Goal: Task Accomplishment & Management: Complete application form

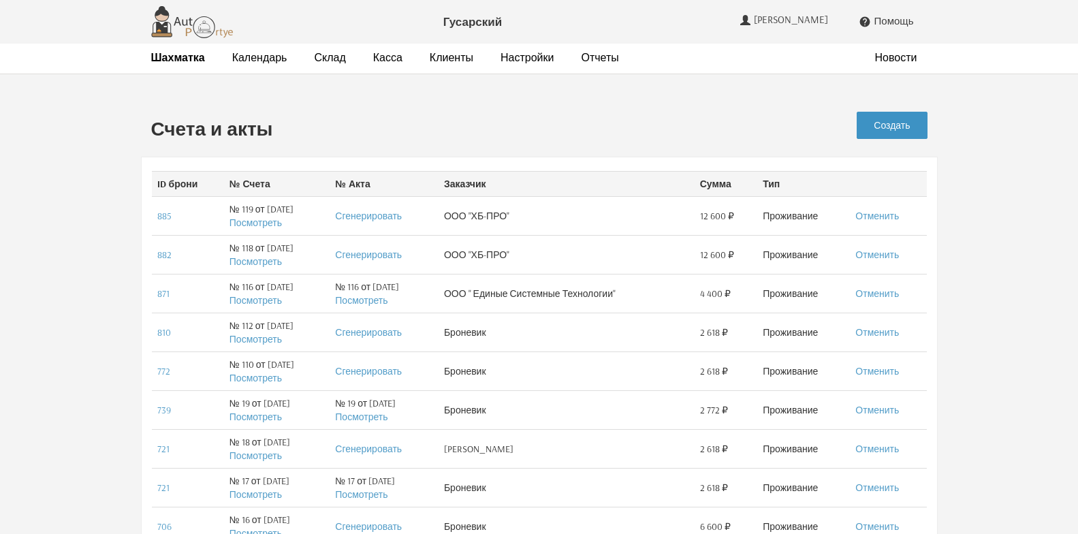
click at [898, 130] on link "Создать" at bounding box center [892, 125] width 70 height 27
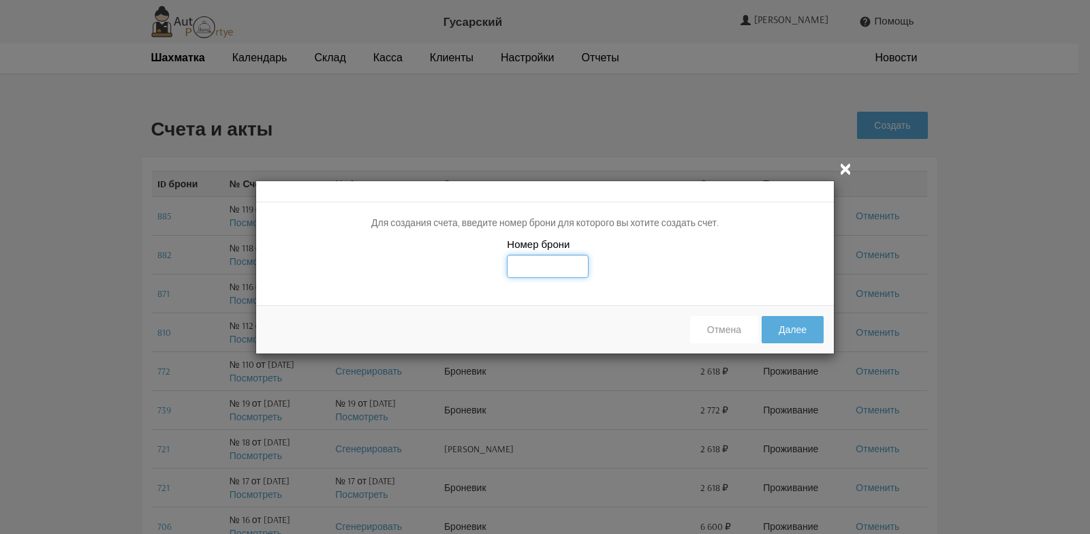
click at [527, 268] on input "text" at bounding box center [548, 266] width 82 height 23
type input "890"
click at [804, 337] on button "Далее" at bounding box center [793, 329] width 62 height 27
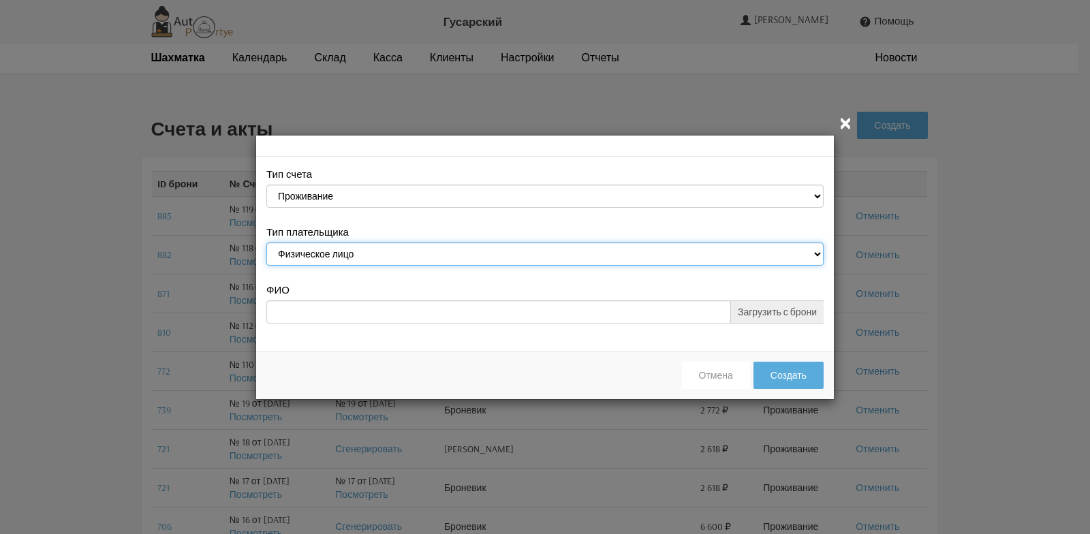
click at [817, 253] on select "Физическое лицо Юридическое лицо" at bounding box center [544, 254] width 557 height 23
select select "legal_entity"
click at [266, 243] on select "Физическое лицо Юридическое лицо" at bounding box center [544, 254] width 557 height 23
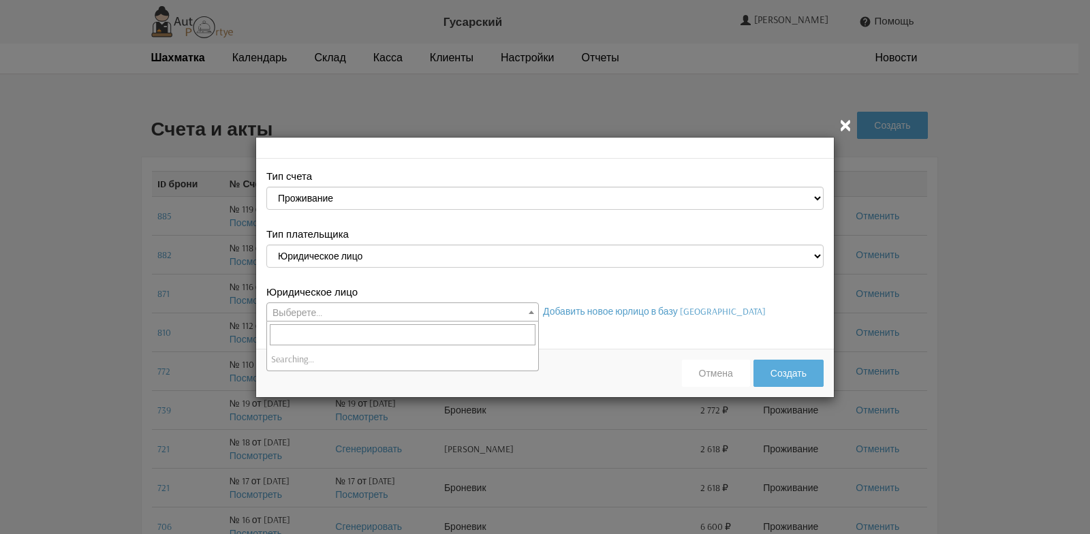
click at [531, 314] on span at bounding box center [532, 312] width 14 height 18
select select "113"
click at [776, 374] on button "Создать" at bounding box center [788, 373] width 70 height 27
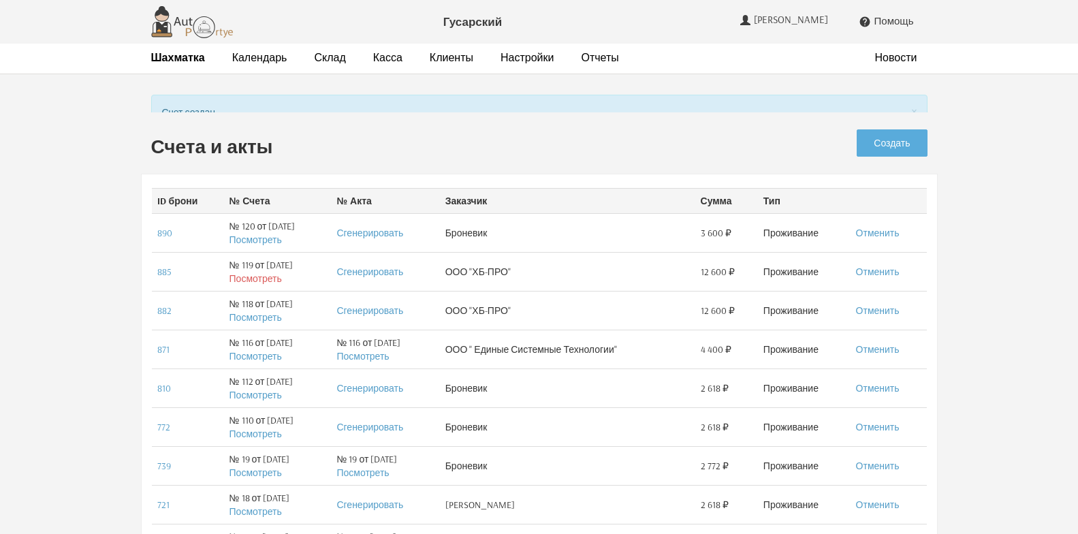
click at [257, 272] on td "№ 119 от 02.10.2025 Посмотреть" at bounding box center [278, 272] width 108 height 39
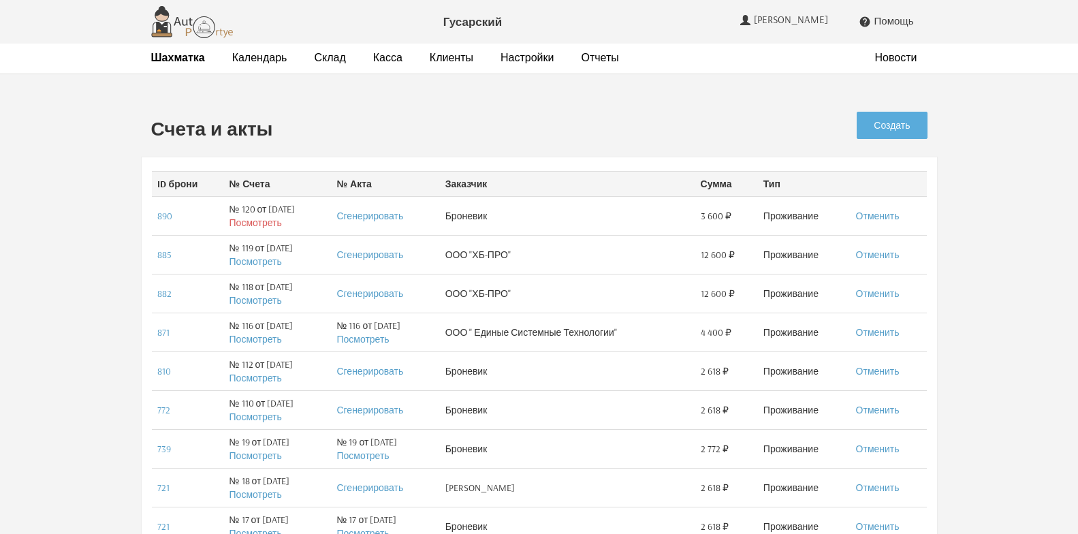
click at [257, 227] on link "Посмотреть" at bounding box center [256, 223] width 52 height 12
click at [438, 61] on link "Клиенты" at bounding box center [452, 57] width 44 height 14
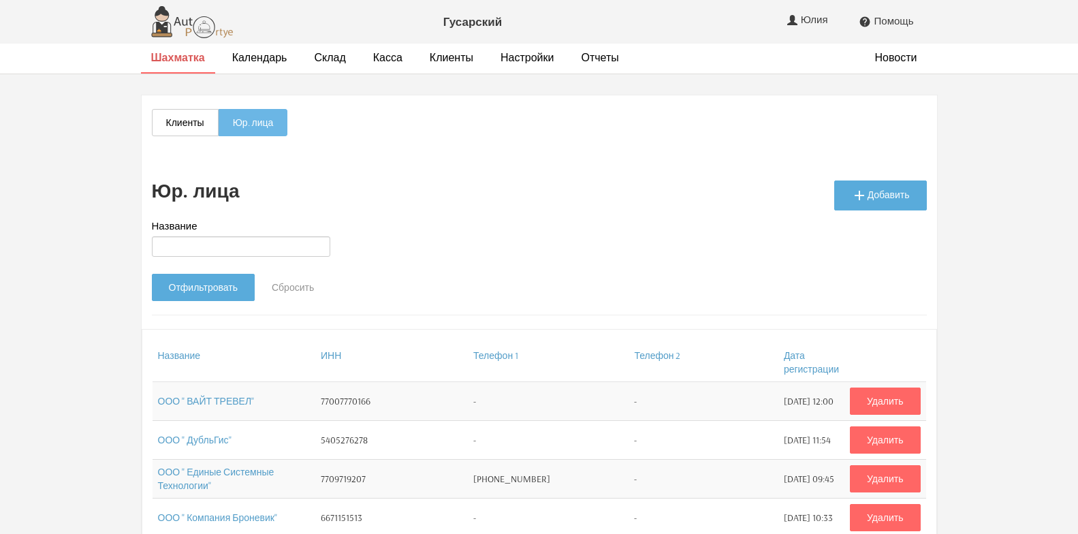
click at [190, 63] on strong "Шахматка" at bounding box center [178, 57] width 54 height 14
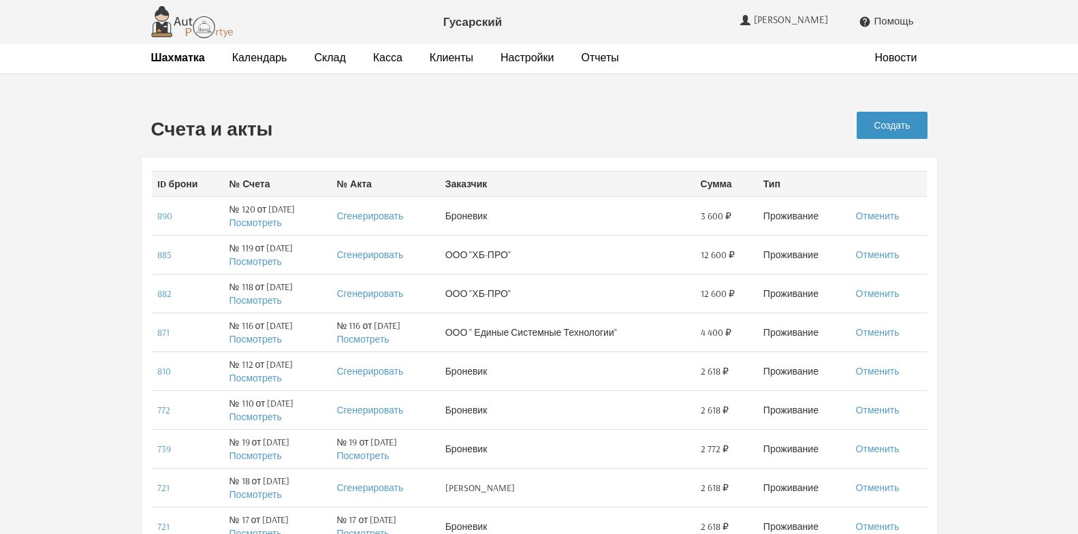
click at [894, 125] on link "Создать" at bounding box center [892, 125] width 70 height 27
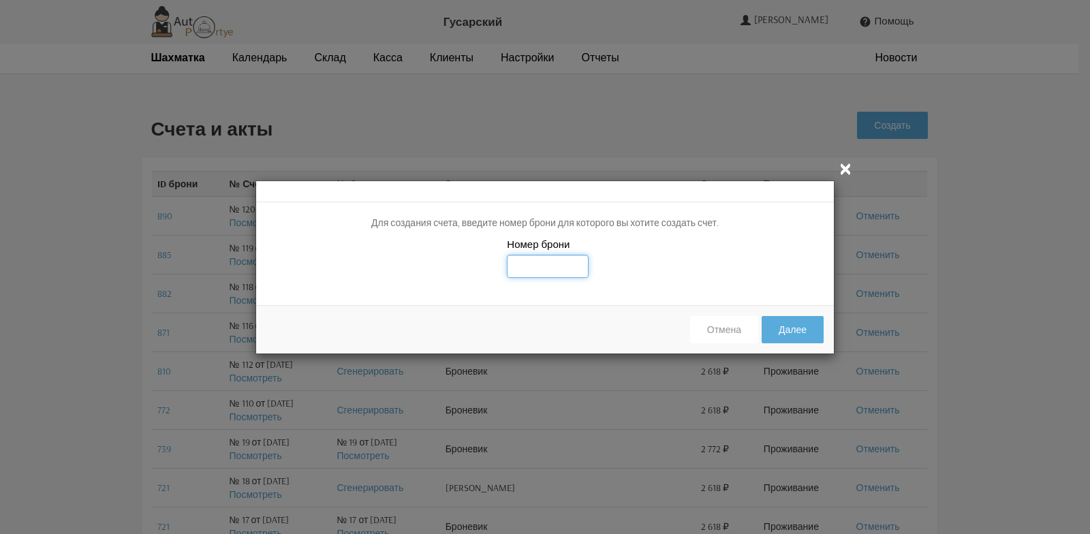
click at [539, 263] on input "text" at bounding box center [548, 266] width 82 height 23
type input "890"
click at [790, 332] on button "Далее" at bounding box center [793, 329] width 62 height 27
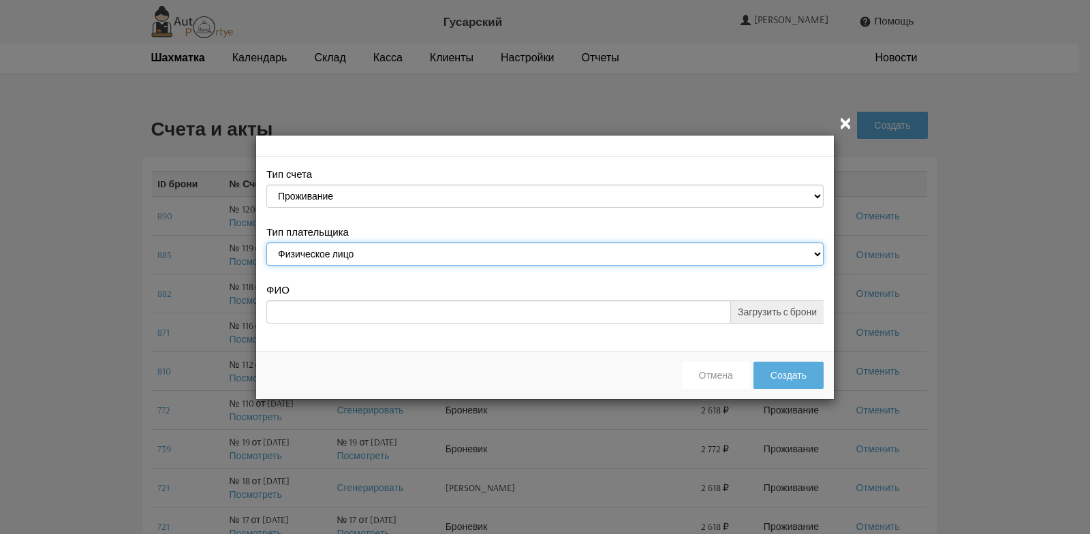
click at [815, 253] on select "Физическое лицо Юридическое лицо" at bounding box center [544, 254] width 557 height 23
select select "legal_entity"
click at [266, 243] on select "Физическое лицо Юридическое лицо" at bounding box center [544, 254] width 557 height 23
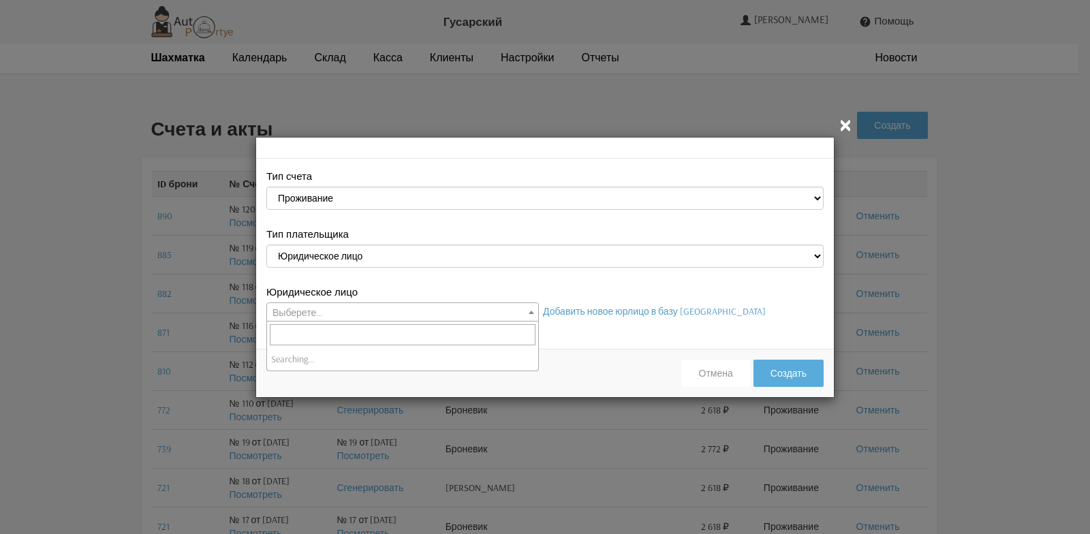
click at [533, 312] on b at bounding box center [531, 312] width 5 height 3
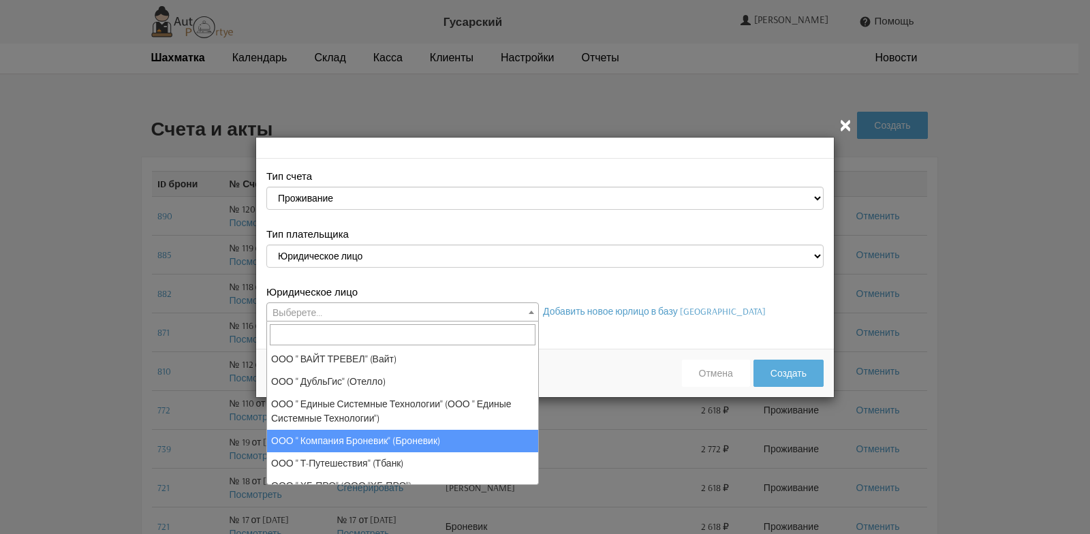
select select "113"
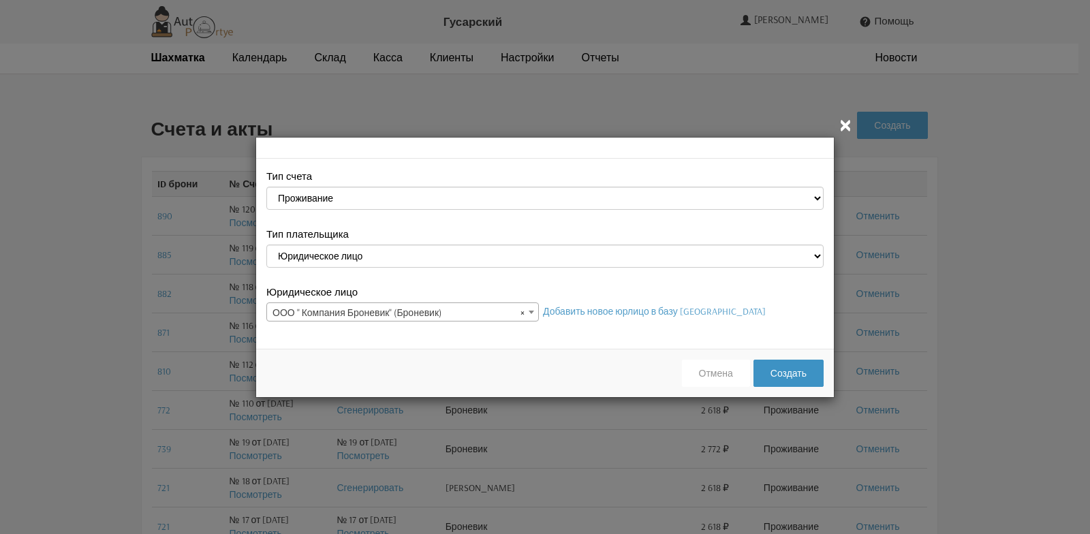
click at [792, 374] on button "Создать" at bounding box center [788, 373] width 70 height 27
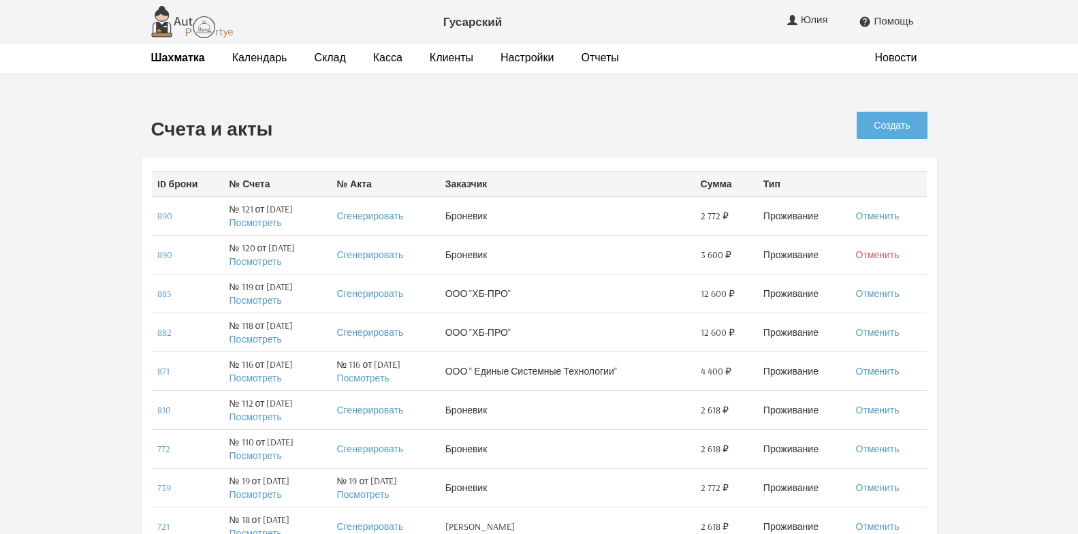
click at [875, 256] on link "Отменить" at bounding box center [878, 255] width 44 height 12
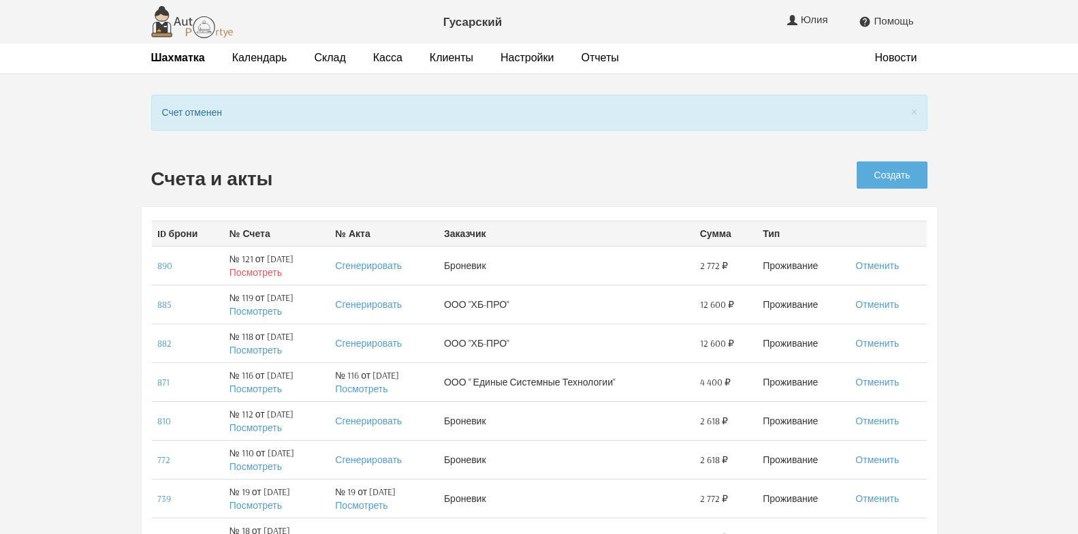
click at [253, 275] on link "Посмотреть" at bounding box center [256, 272] width 52 height 12
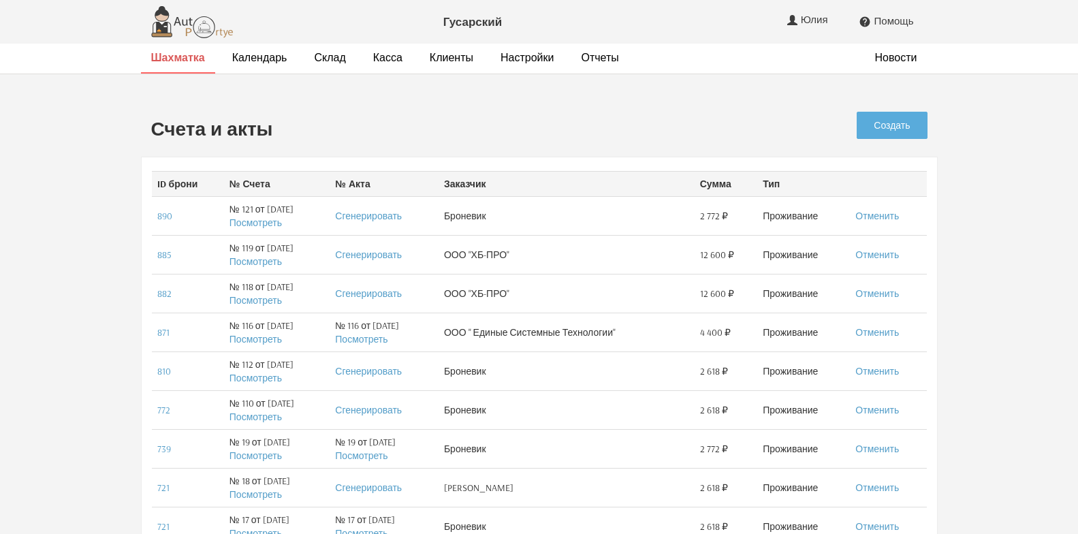
click at [183, 55] on strong "Шахматка" at bounding box center [178, 57] width 54 height 14
